Goal: Find contact information: Find contact information

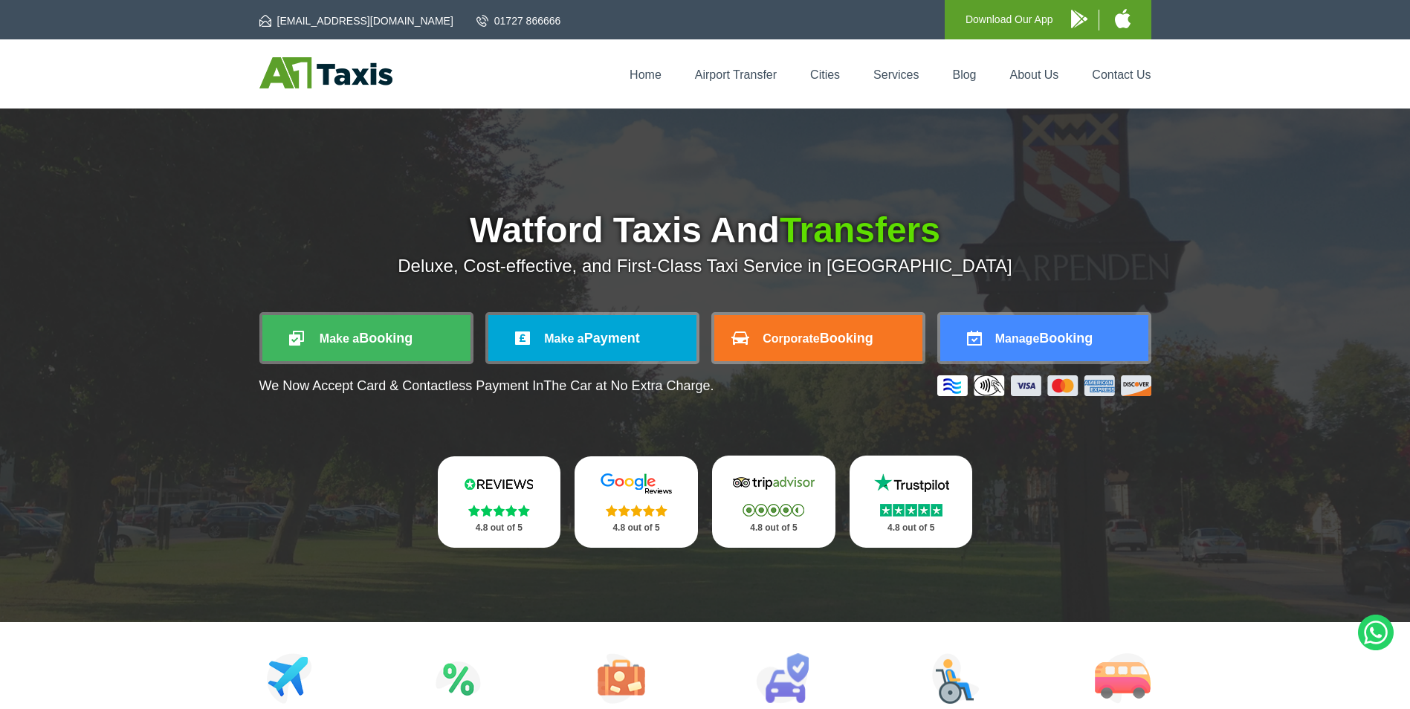
click at [1091, 74] on li "Contact Us" at bounding box center [1114, 74] width 74 height 15
click at [1104, 71] on link "Contact Us" at bounding box center [1121, 74] width 59 height 13
